Goal: Transaction & Acquisition: Purchase product/service

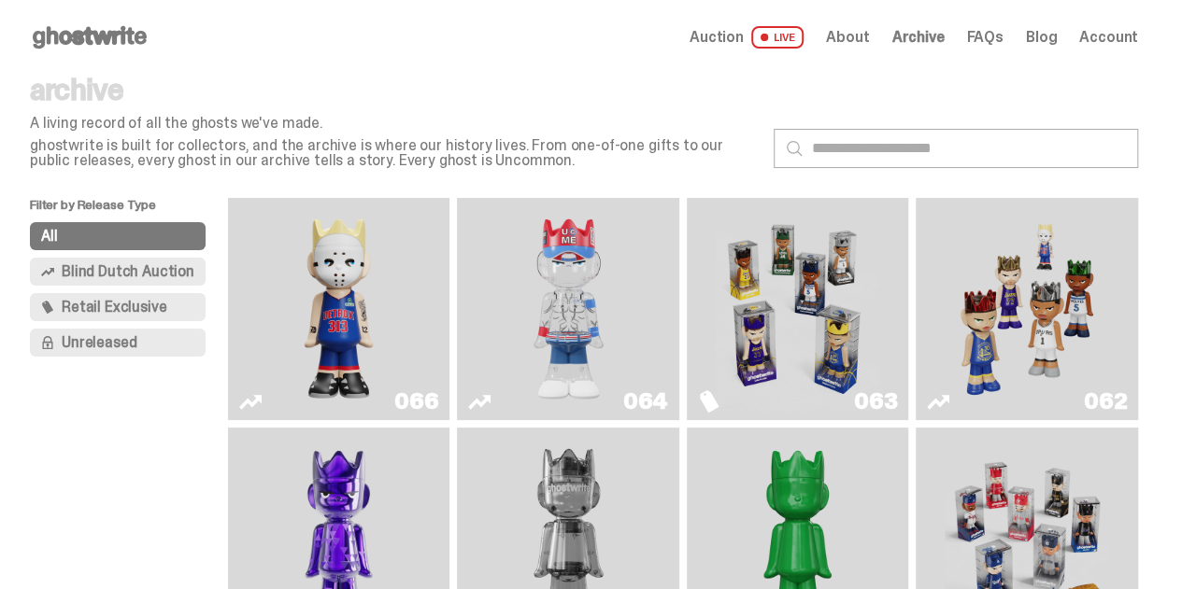
click at [1021, 294] on img "Game Face (2025)" at bounding box center [1026, 308] width 165 height 207
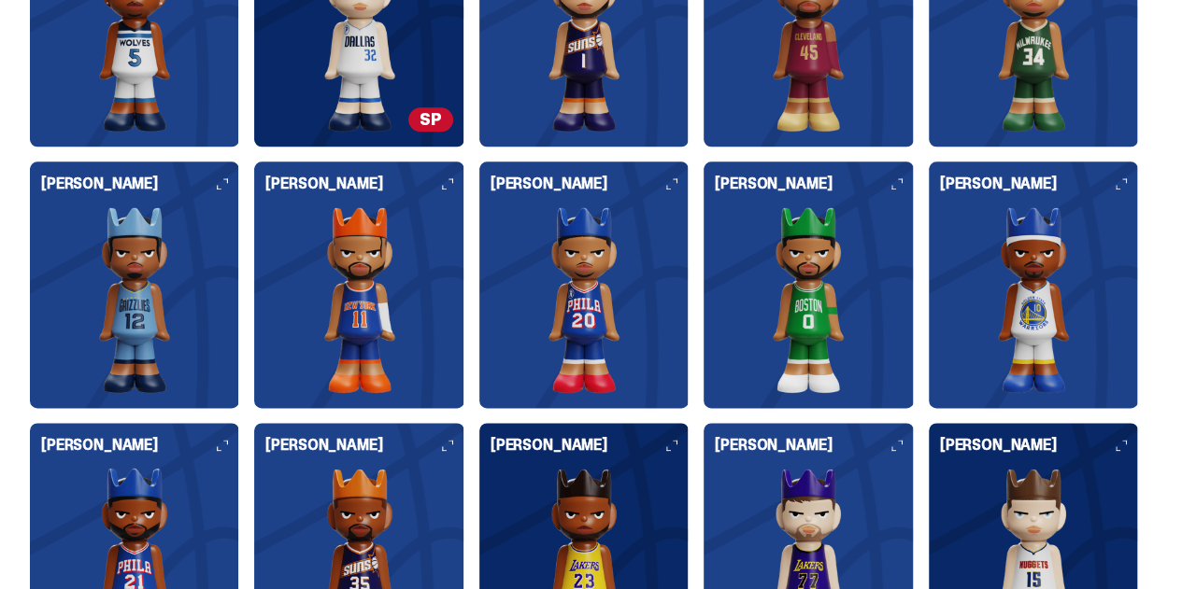
scroll to position [5109, 0]
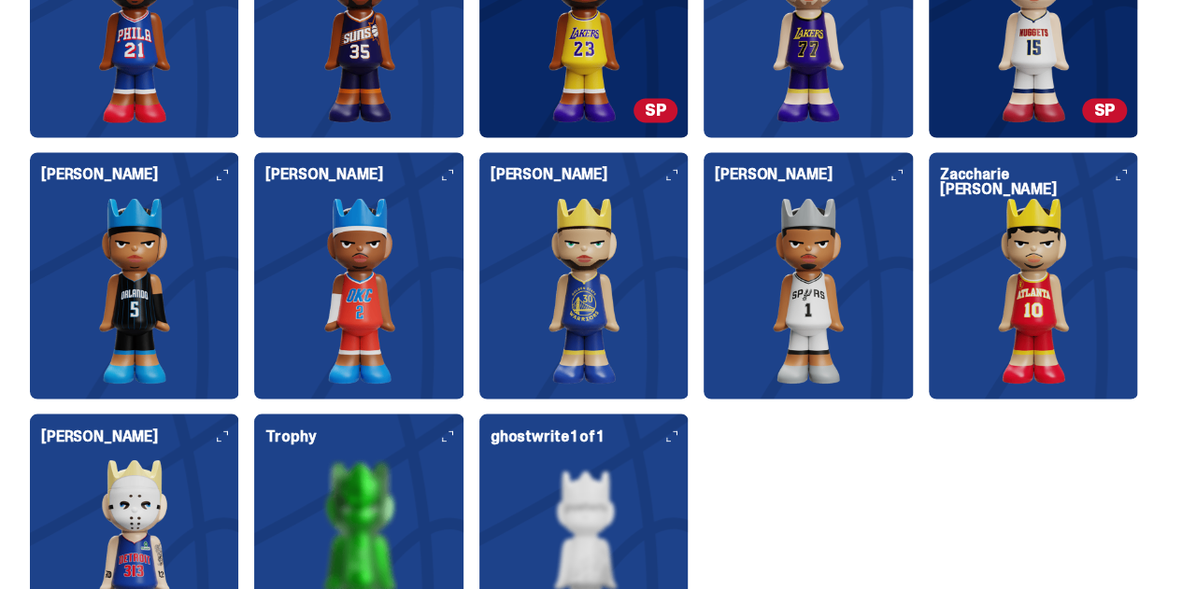
click at [452, 459] on img at bounding box center [358, 552] width 187 height 187
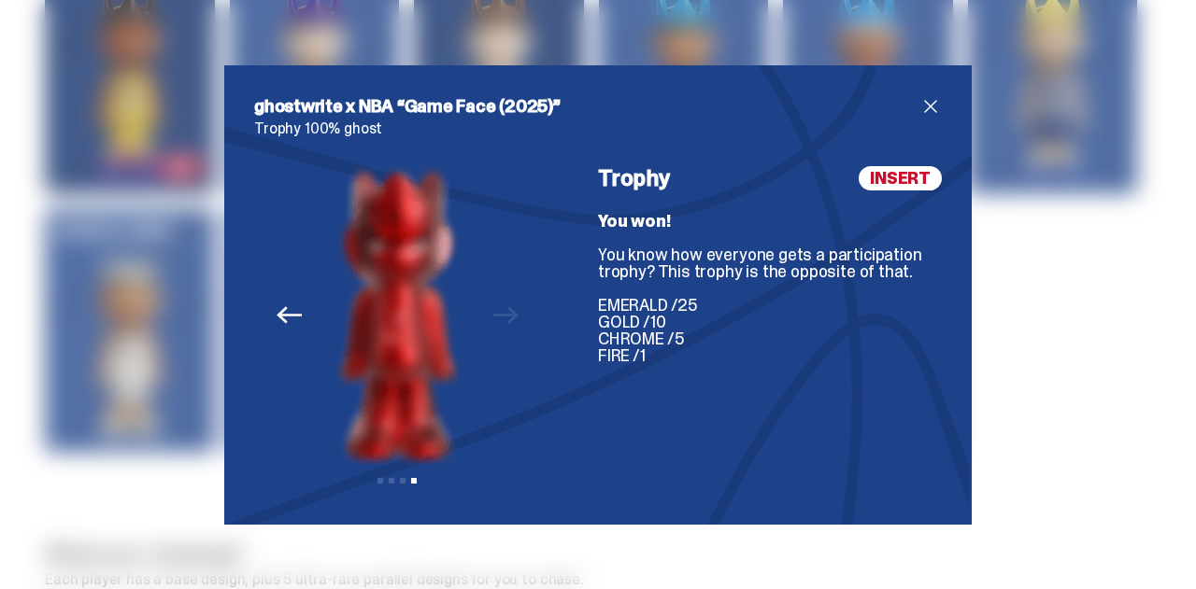
click at [921, 102] on span "close" at bounding box center [930, 106] width 22 height 22
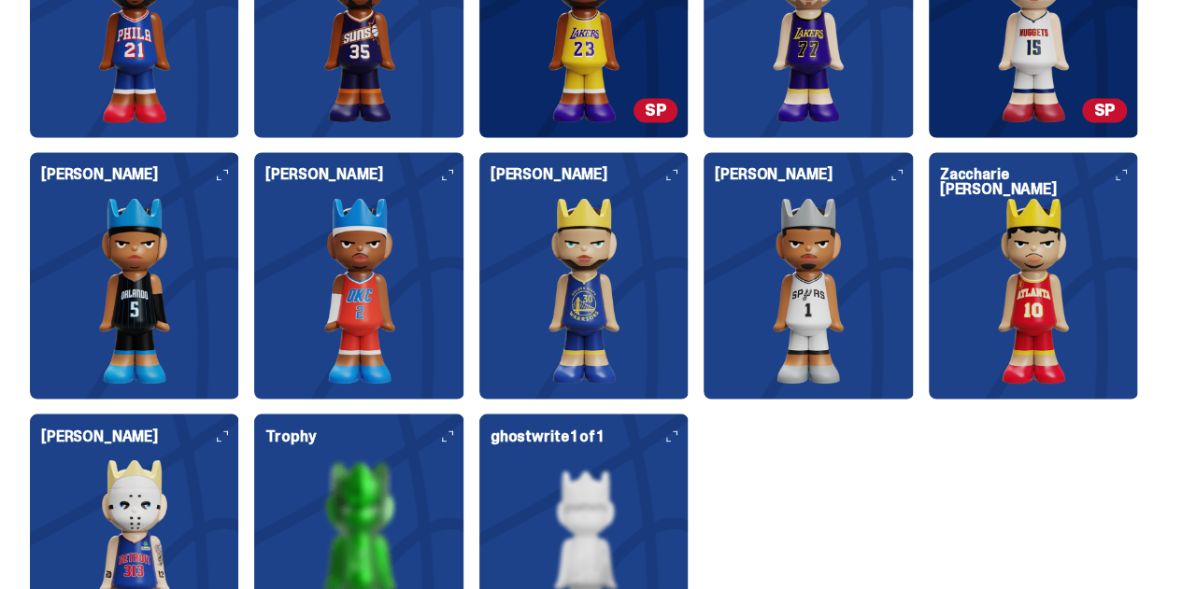
click at [677, 459] on img at bounding box center [583, 552] width 187 height 187
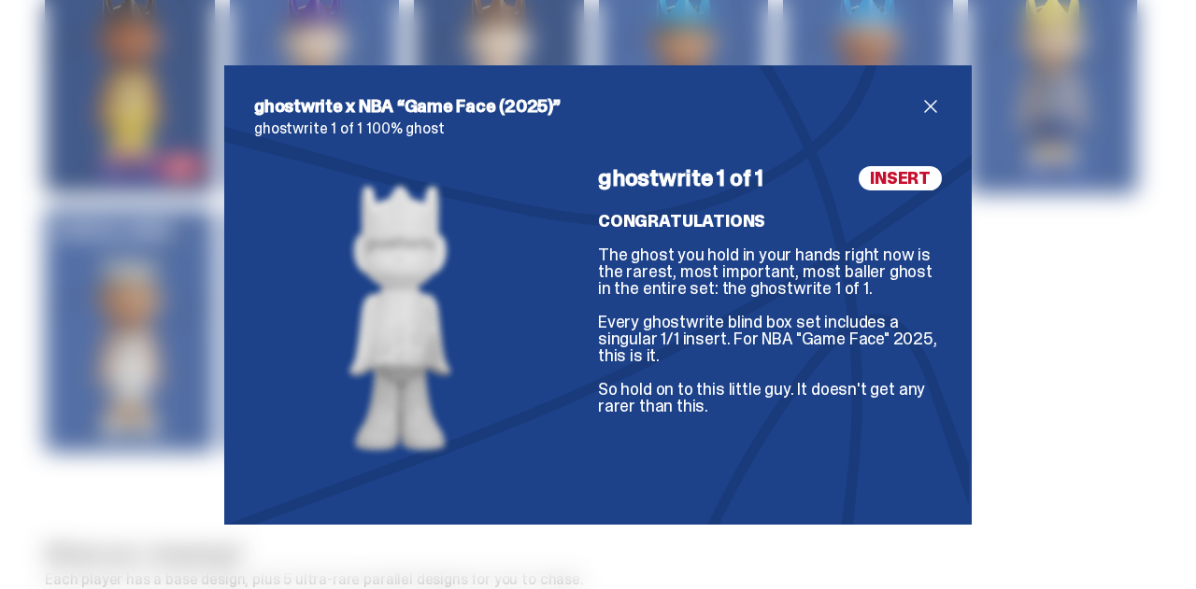
click at [921, 103] on span "close" at bounding box center [930, 106] width 22 height 22
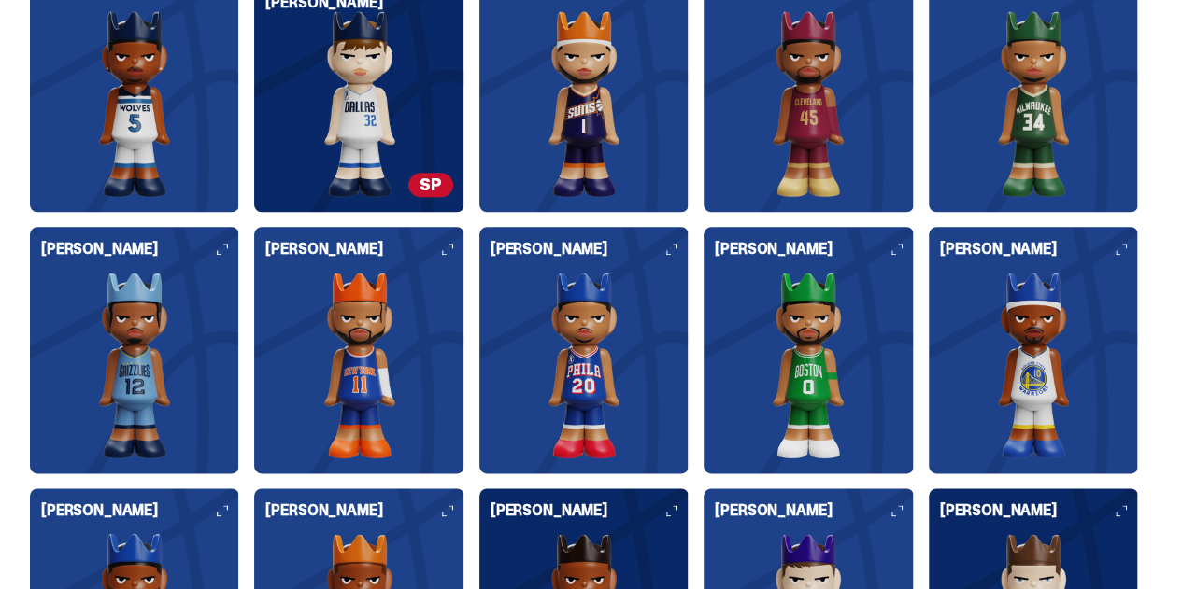
scroll to position [4474, 0]
